Goal: Task Accomplishment & Management: Use online tool/utility

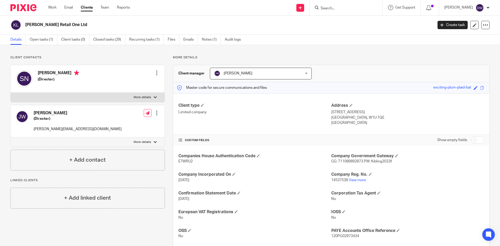
scroll to position [26, 0]
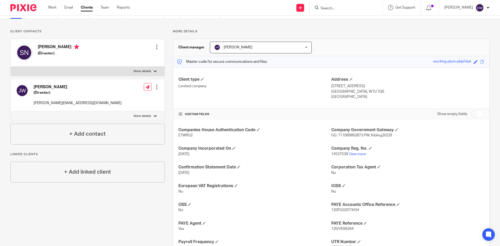
click at [342, 6] on input "Search" at bounding box center [343, 8] width 47 height 5
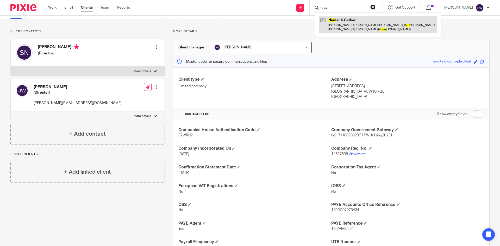
type input "hun"
click at [361, 19] on link at bounding box center [378, 24] width 118 height 16
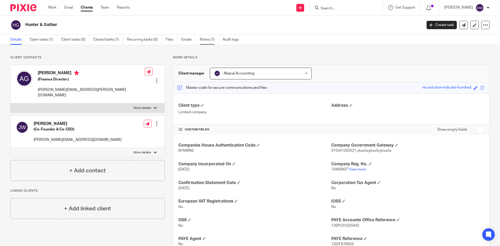
click at [202, 40] on link "Notes (1)" at bounding box center [209, 40] width 19 height 10
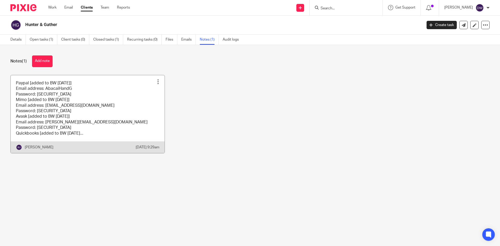
click at [116, 88] on link at bounding box center [88, 114] width 154 height 78
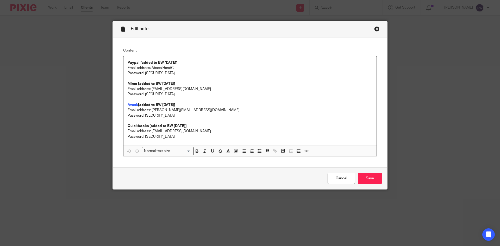
click at [196, 97] on p at bounding box center [249, 99] width 245 height 5
drag, startPoint x: 151, startPoint y: 110, endPoint x: 197, endPoint y: 108, distance: 46.6
click at [197, 108] on p "Email address: dan@abacai.co.uk" at bounding box center [249, 109] width 245 height 5
copy p "dan@abacai.co.uk"
drag, startPoint x: 143, startPoint y: 115, endPoint x: 227, endPoint y: 118, distance: 84.6
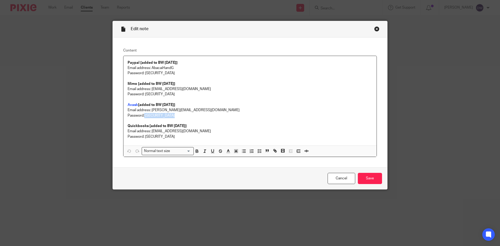
click at [227, 118] on p "Password: dPaVt!NsmT$U!2-" at bounding box center [249, 115] width 245 height 5
click at [180, 115] on p "Password: dPaVt!NsmT$U!2-" at bounding box center [249, 115] width 245 height 5
drag, startPoint x: 143, startPoint y: 115, endPoint x: 225, endPoint y: 116, distance: 82.0
click at [225, 116] on p "Password: dPaVt!NsmT$U!2-" at bounding box center [249, 115] width 245 height 5
copy p "dPaVt!NsmT$U!2-"
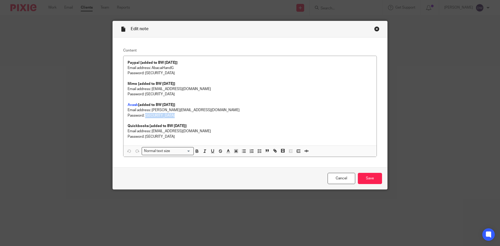
click at [376, 28] on div "Close this dialog window" at bounding box center [376, 28] width 5 height 5
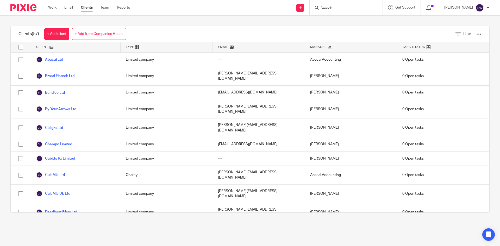
click at [353, 8] on input "Search" at bounding box center [343, 8] width 47 height 5
type input "tug"
click at [344, 18] on link at bounding box center [370, 22] width 102 height 12
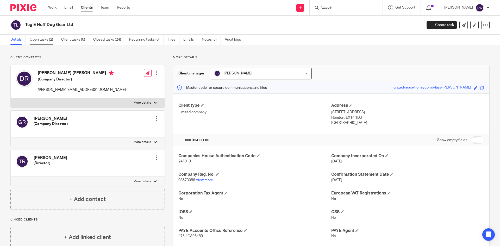
click at [44, 36] on link "Open tasks (2)" at bounding box center [44, 40] width 28 height 10
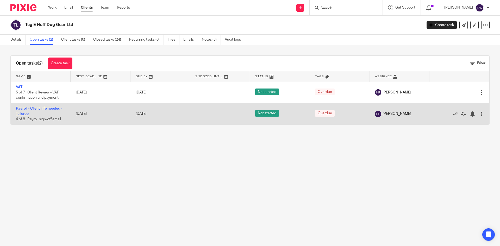
click at [44, 107] on link "Payroll - Client info needed - Telleroo" at bounding box center [39, 111] width 46 height 9
click at [478, 112] on div at bounding box center [480, 113] width 5 height 5
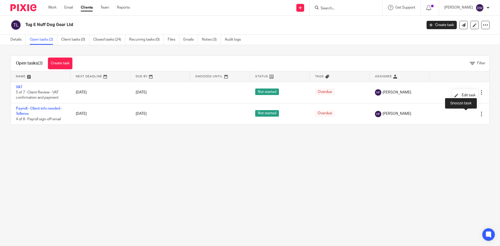
click at [439, 135] on div "Open tasks (2) Create task Filter Name Next Deadline Due By Snoozed Until Statu…" at bounding box center [250, 90] width 500 height 90
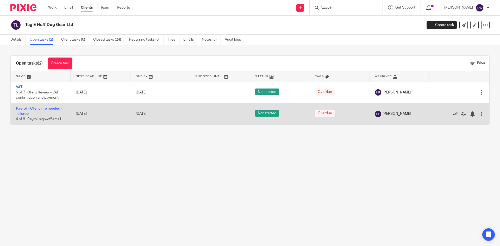
click at [452, 112] on icon at bounding box center [454, 113] width 5 height 5
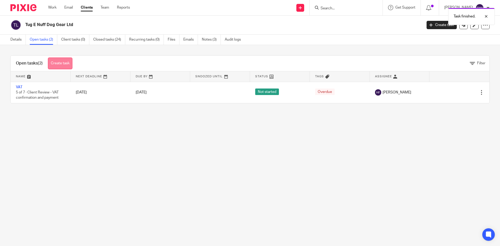
click at [63, 65] on link "Create task" at bounding box center [60, 63] width 24 height 12
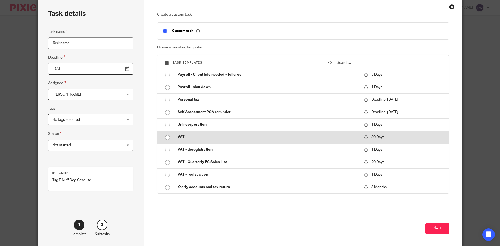
scroll to position [44, 0]
